Goal: Task Accomplishment & Management: Use online tool/utility

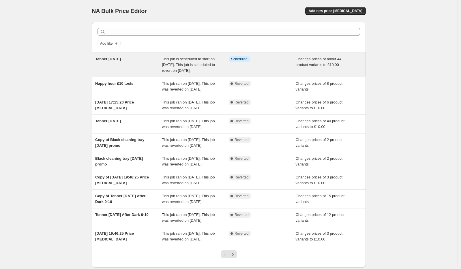
click at [121, 59] on span "Tenner Tuesday 19th Aug" at bounding box center [108, 59] width 26 height 4
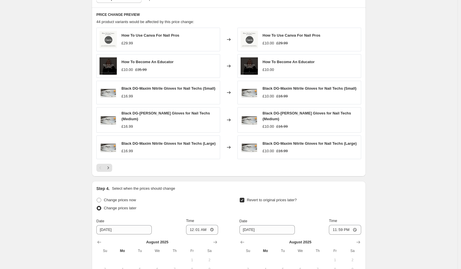
scroll to position [343, 0]
click at [111, 168] on icon "Next" at bounding box center [108, 168] width 6 height 6
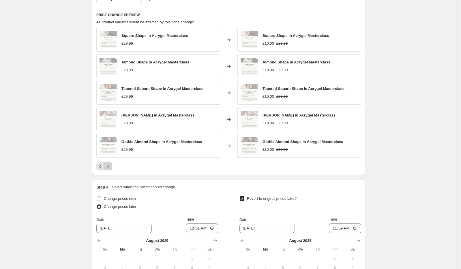
click at [111, 168] on button "Next" at bounding box center [108, 166] width 8 height 8
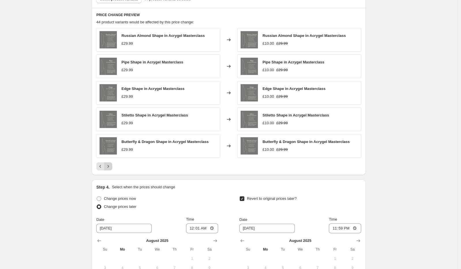
click at [111, 168] on button "Next" at bounding box center [108, 166] width 8 height 8
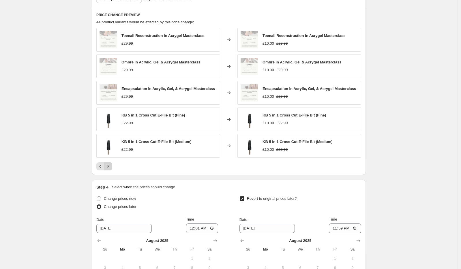
click at [111, 168] on button "Next" at bounding box center [108, 166] width 8 height 8
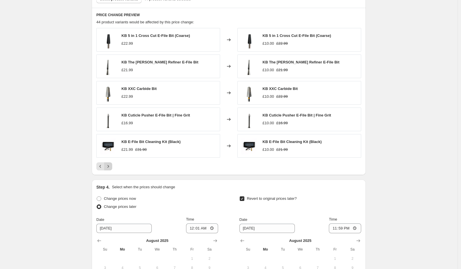
click at [111, 168] on button "Next" at bounding box center [108, 166] width 8 height 8
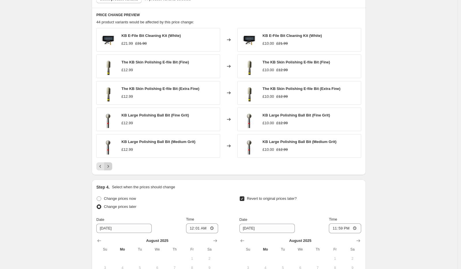
click at [110, 168] on button "Next" at bounding box center [108, 166] width 8 height 8
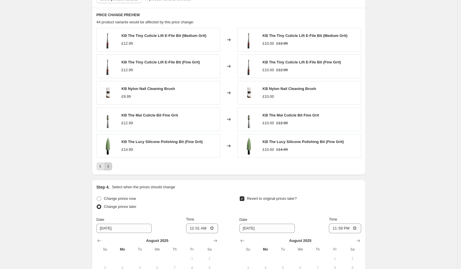
click at [110, 168] on button "Next" at bounding box center [108, 166] width 8 height 8
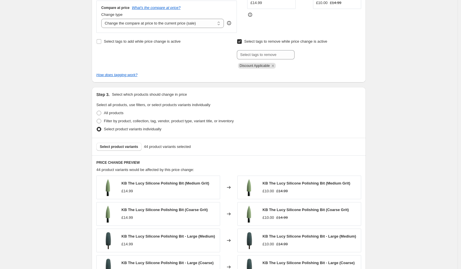
scroll to position [231, 0]
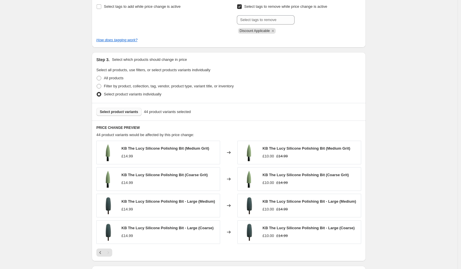
click at [128, 110] on span "Select product variants" at bounding box center [119, 112] width 38 height 5
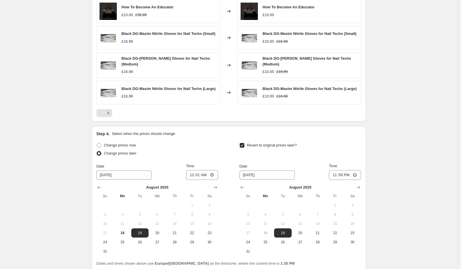
scroll to position [447, 0]
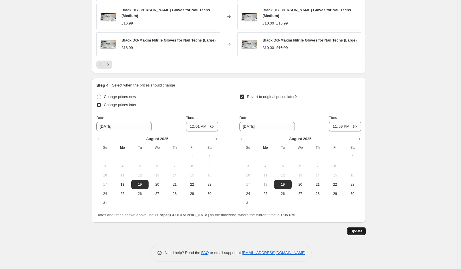
click at [361, 232] on span "Update" at bounding box center [356, 231] width 12 height 5
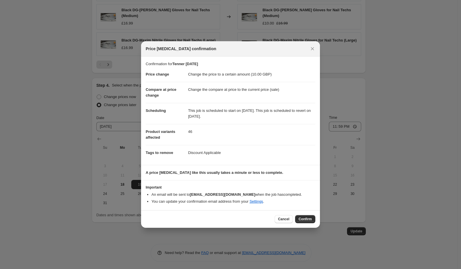
click at [307, 214] on div "Cancel Confirm" at bounding box center [230, 219] width 179 height 18
click at [306, 219] on span "Confirm" at bounding box center [304, 219] width 13 height 5
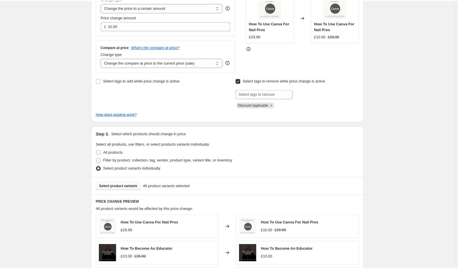
scroll to position [0, 0]
